Goal: Understand process/instructions: Learn how to perform a task or action

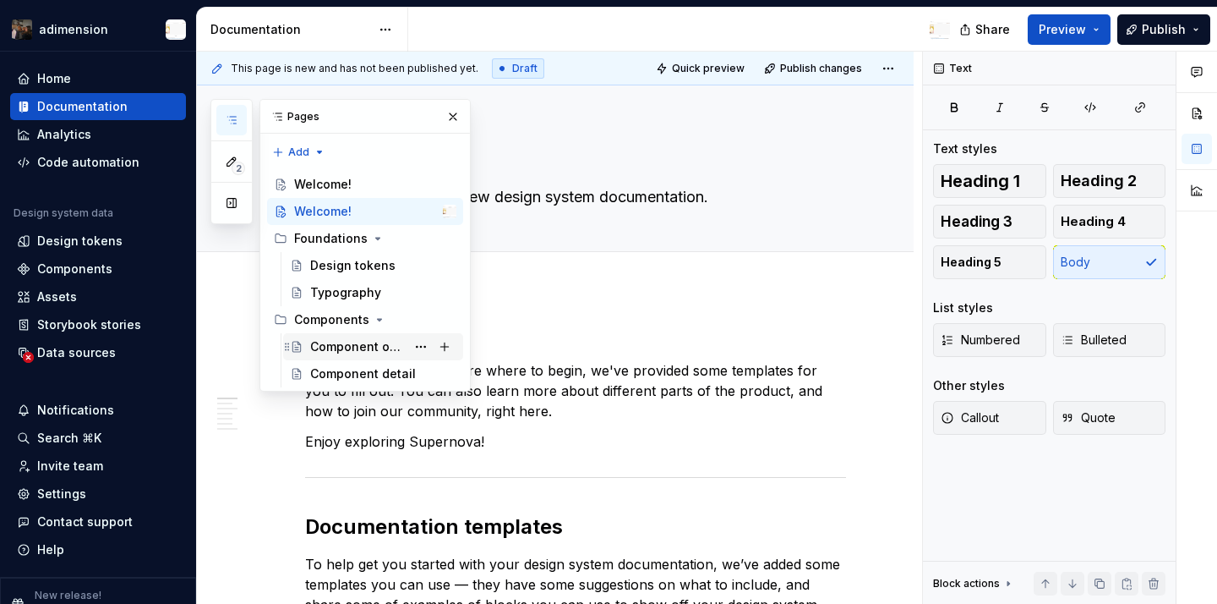
type textarea "*"
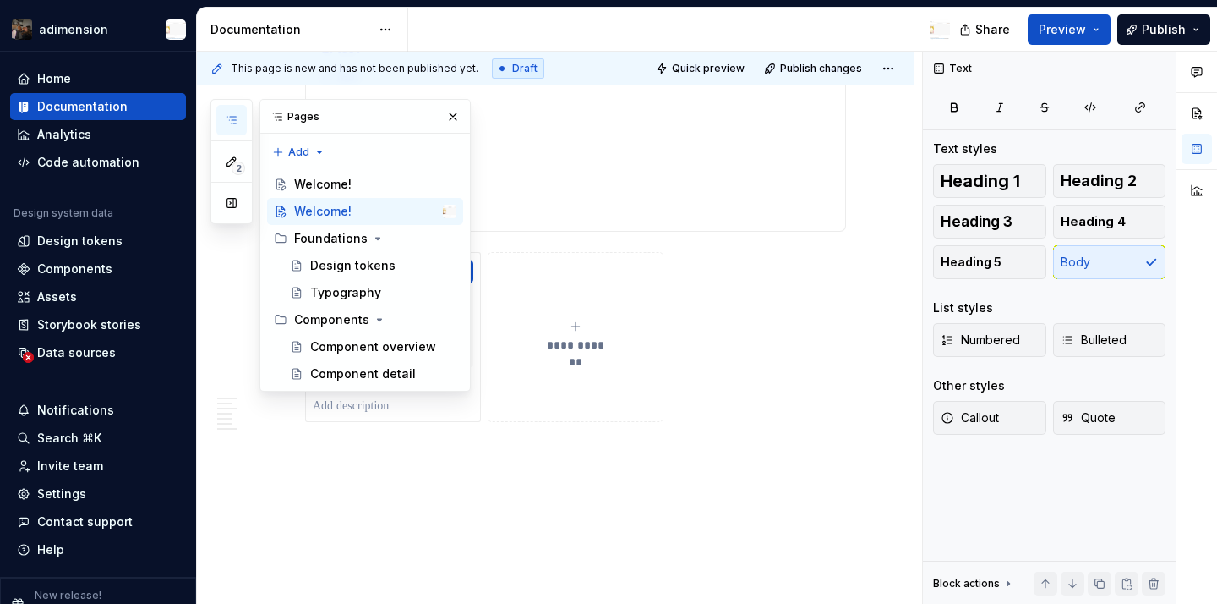
click at [318, 402] on p "1.test" at bounding box center [575, 412] width 541 height 20
click at [314, 402] on p "1.test" at bounding box center [575, 412] width 541 height 20
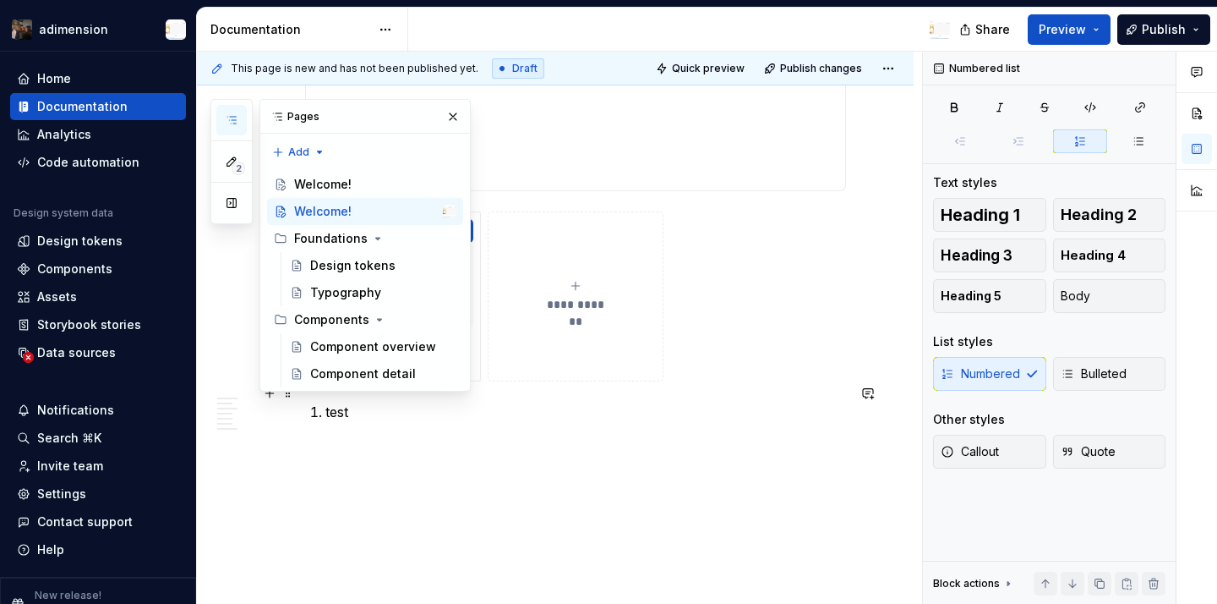
click at [349, 402] on p "test" at bounding box center [585, 412] width 521 height 20
click at [421, 429] on p "test" at bounding box center [585, 439] width 521 height 20
click at [451, 121] on button "button" at bounding box center [453, 117] width 24 height 24
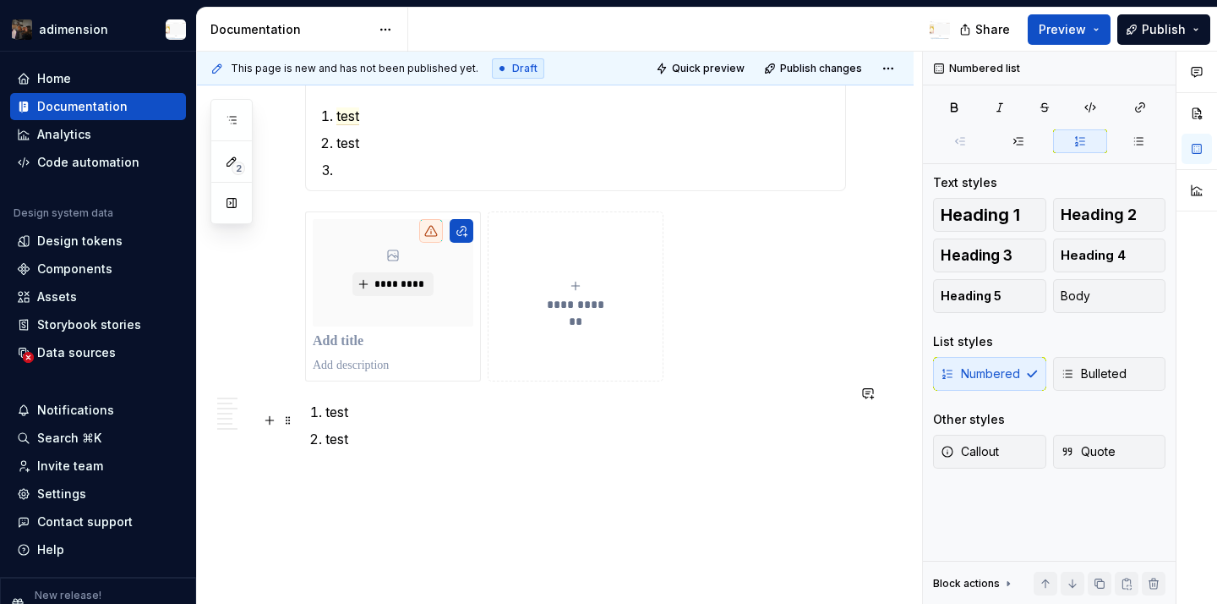
click at [325, 429] on li "test" at bounding box center [585, 439] width 521 height 20
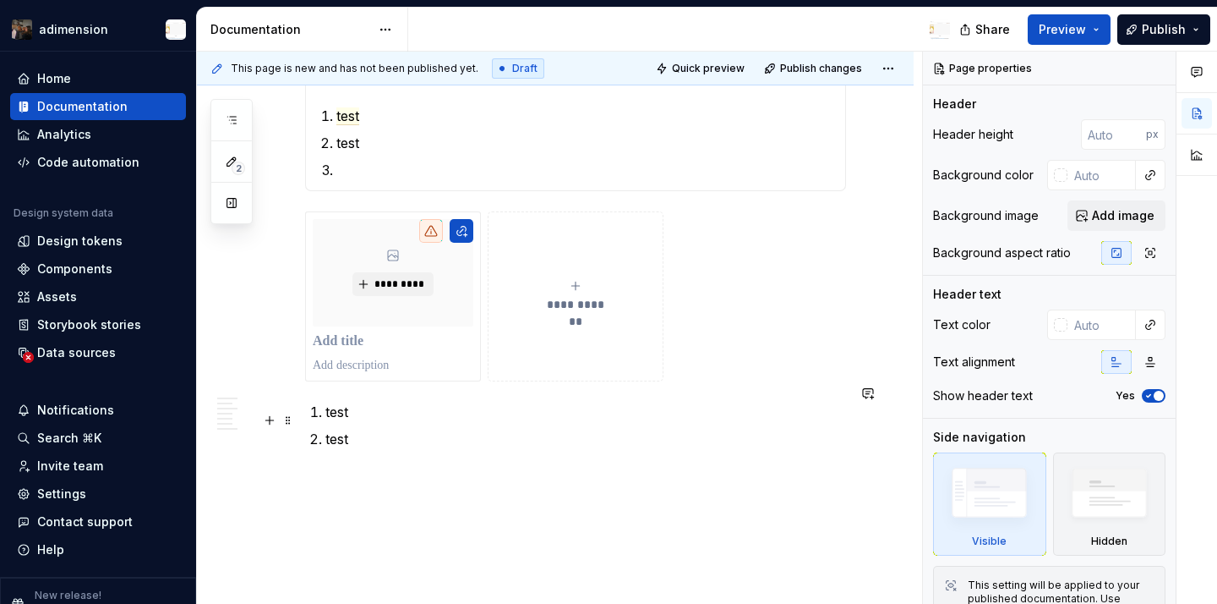
click at [329, 429] on p "test" at bounding box center [585, 439] width 521 height 20
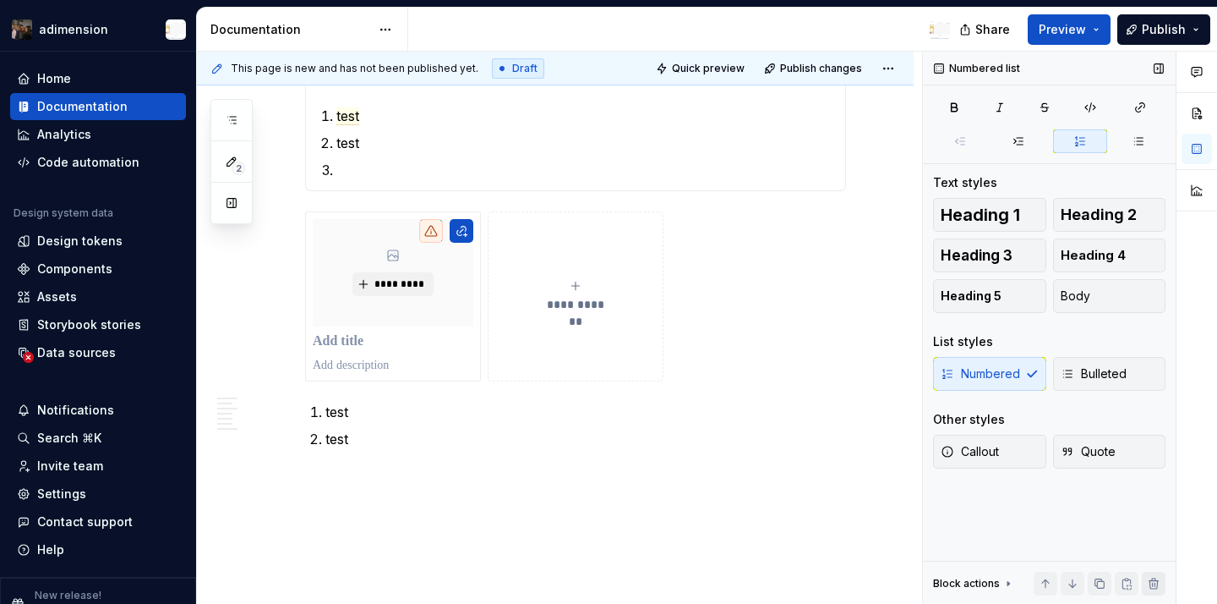
click at [1156, 592] on button "button" at bounding box center [1154, 583] width 24 height 24
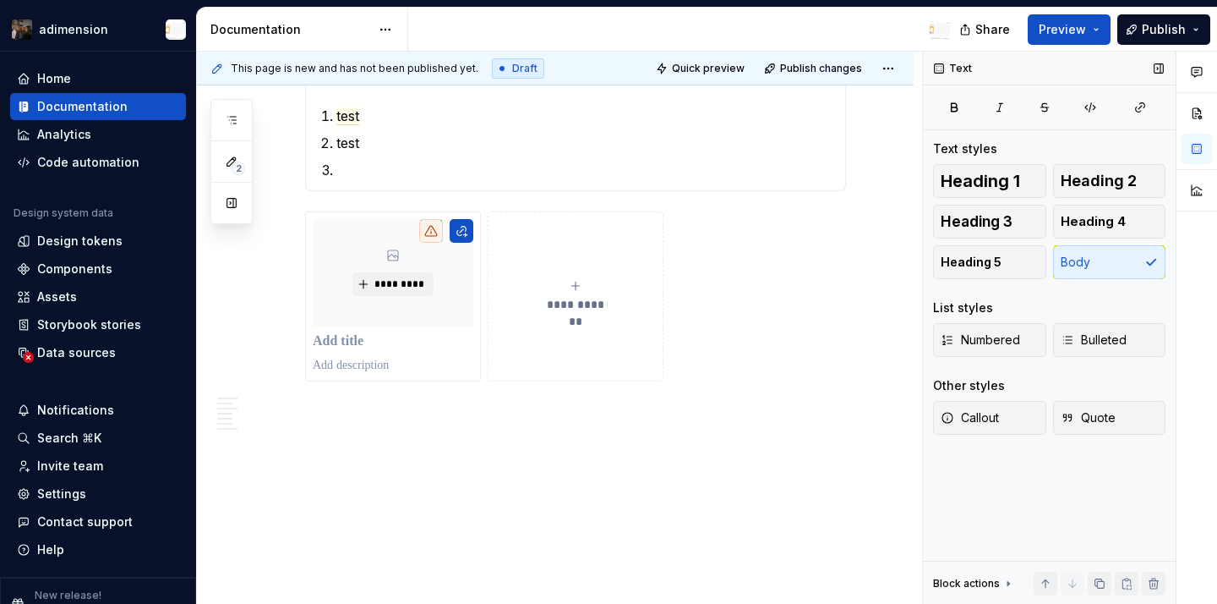
type textarea "*"
